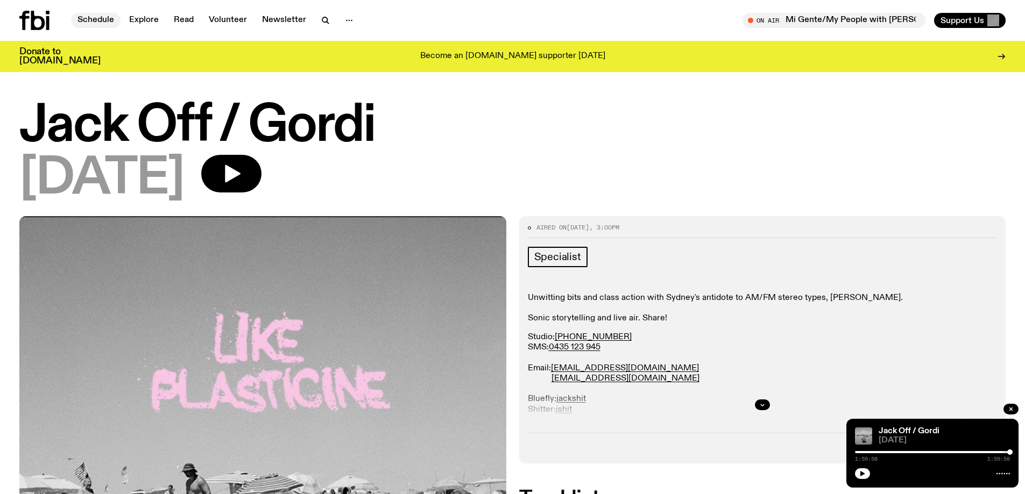
click at [92, 18] on link "Schedule" at bounding box center [95, 20] width 49 height 15
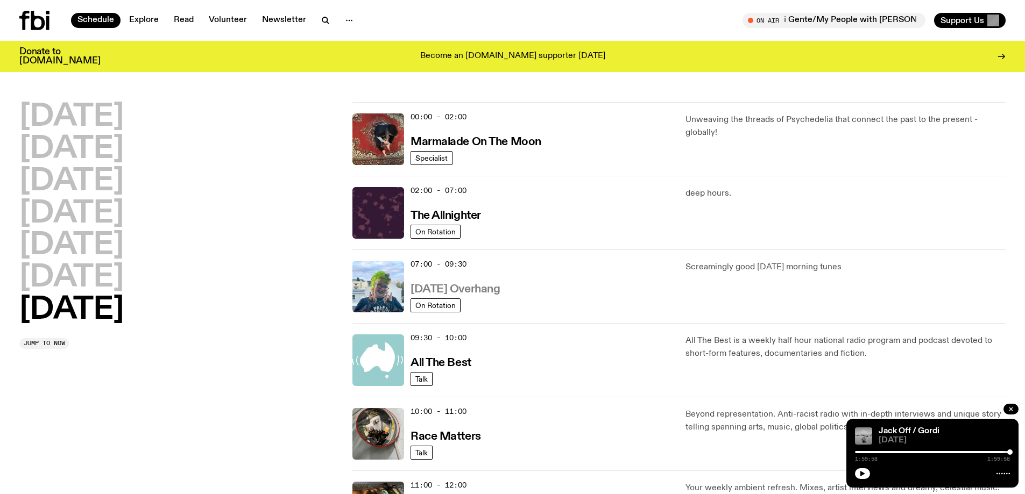
click at [444, 291] on h3 "[DATE] Overhang" at bounding box center [455, 289] width 89 height 11
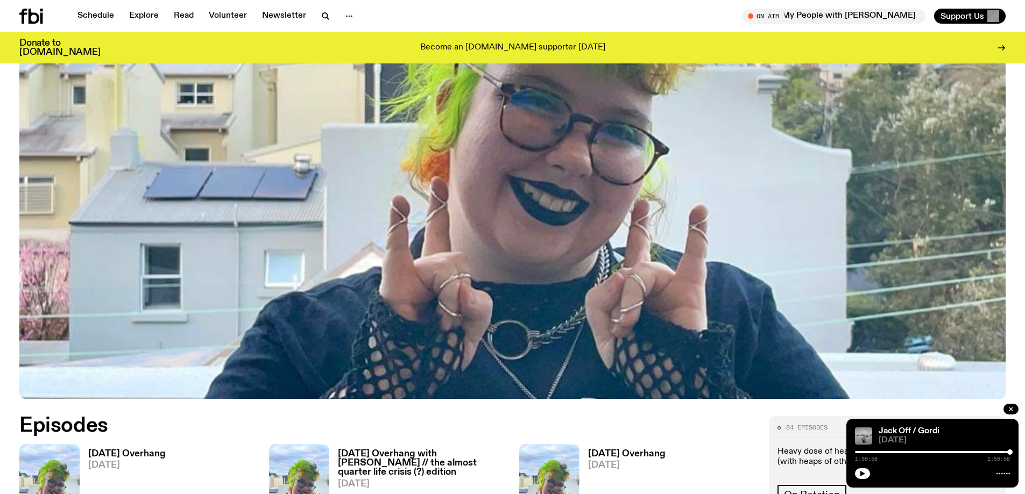
scroll to position [319, 0]
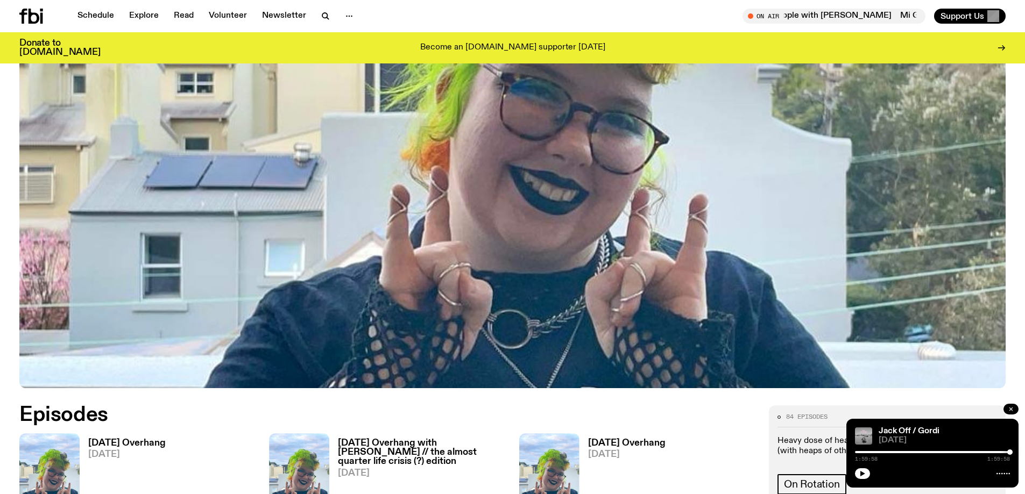
click at [1012, 409] on icon "button" at bounding box center [1011, 409] width 6 height 6
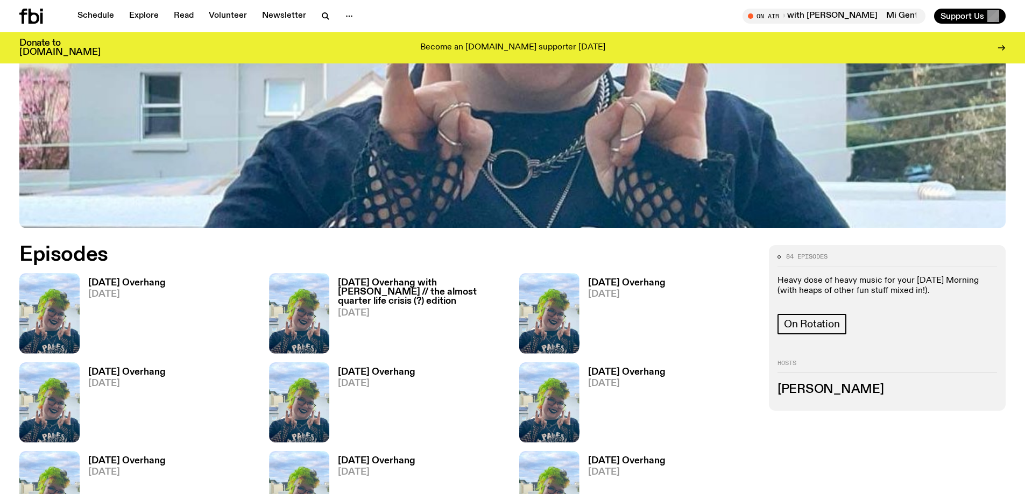
scroll to position [480, 0]
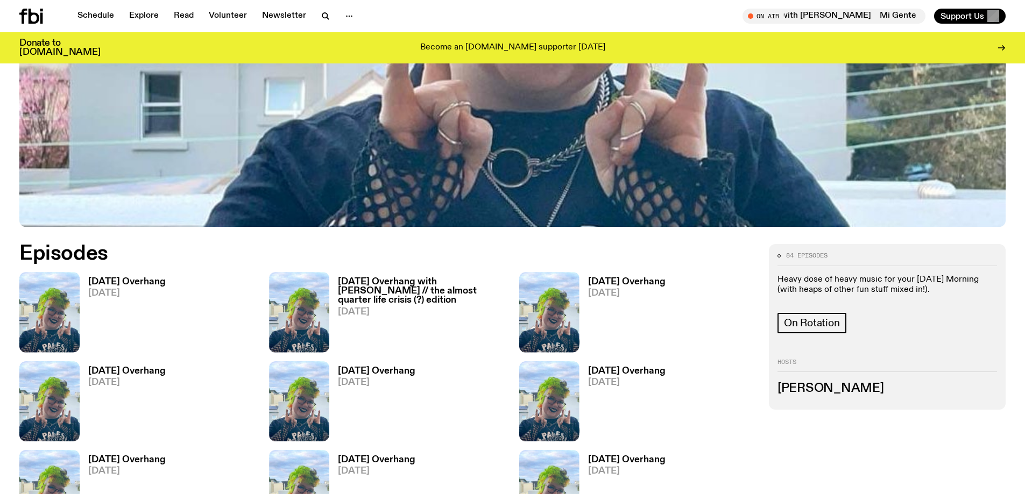
click at [124, 279] on h3 "[DATE] Overhang" at bounding box center [126, 282] width 77 height 9
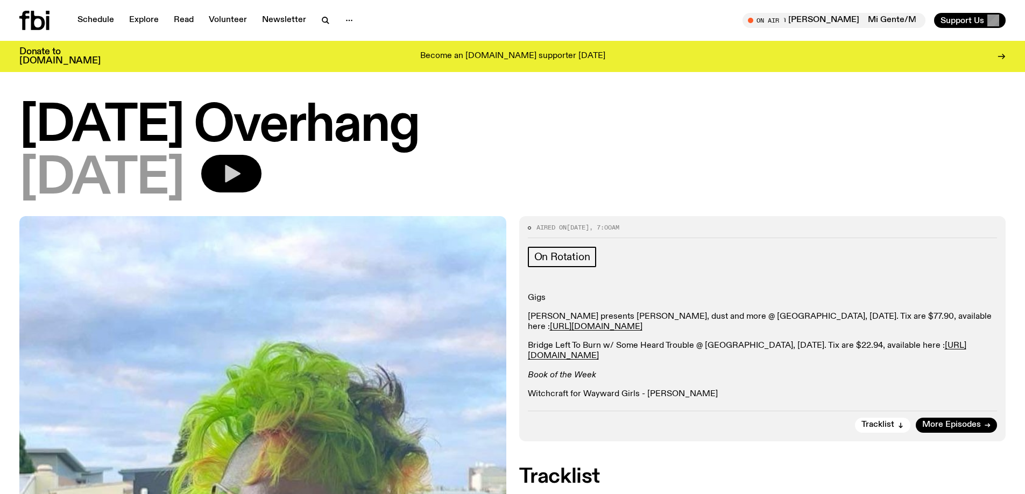
click at [240, 173] on icon "button" at bounding box center [233, 174] width 16 height 18
